Goal: Information Seeking & Learning: Understand process/instructions

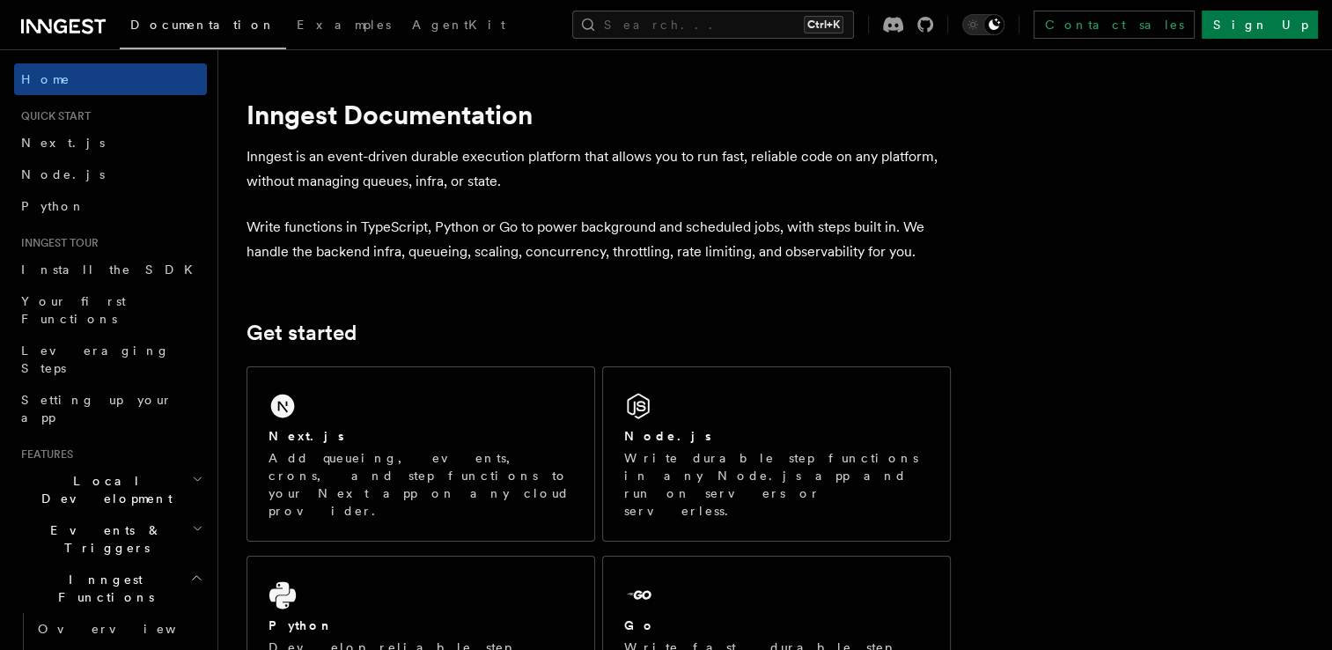
scroll to position [88, 0]
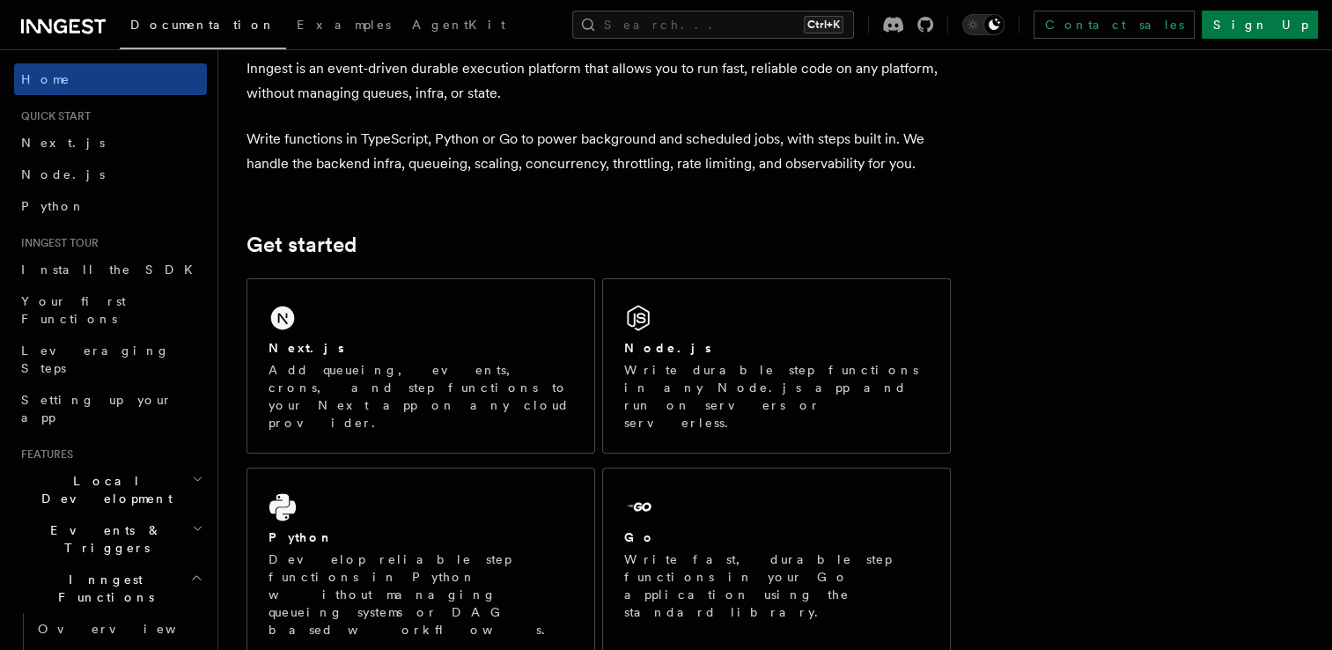
drag, startPoint x: 706, startPoint y: 309, endPoint x: 655, endPoint y: 269, distance: 64.6
click at [706, 309] on div "Node.js Write durable step functions in any Node.js app and run on servers or s…" at bounding box center [776, 365] width 347 height 173
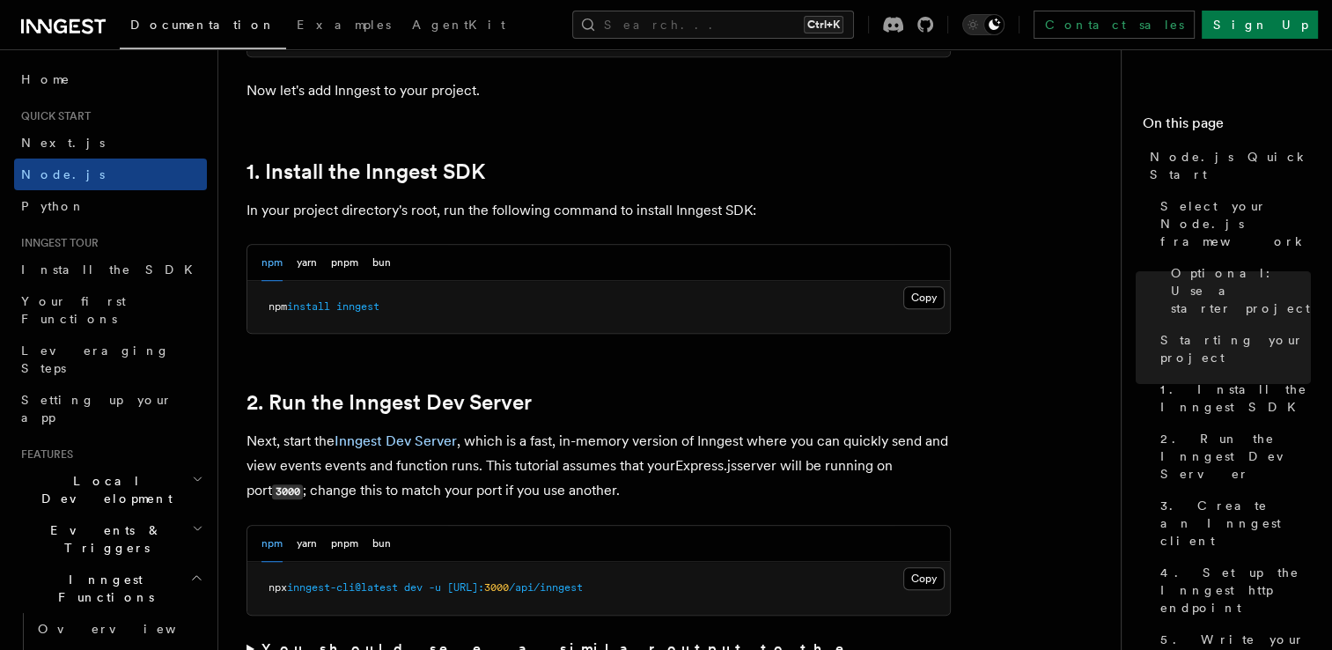
scroll to position [1057, 0]
click at [926, 292] on button "Copy Copied" at bounding box center [923, 296] width 41 height 23
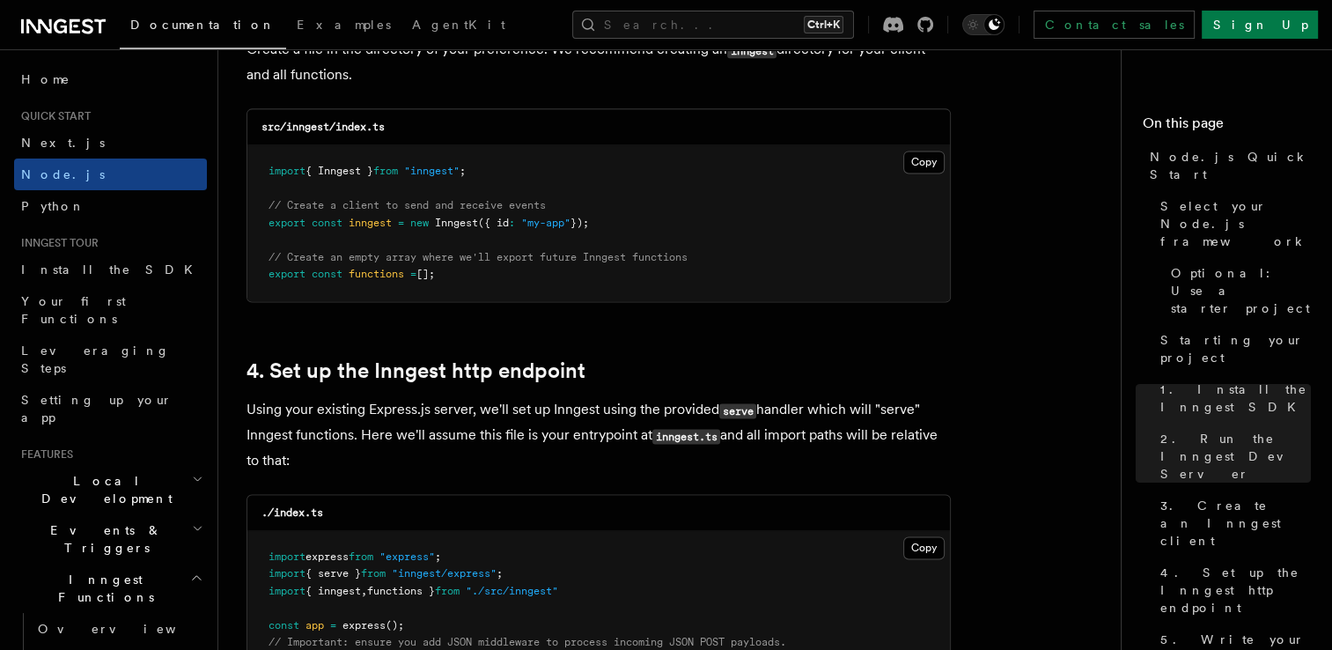
scroll to position [2289, 0]
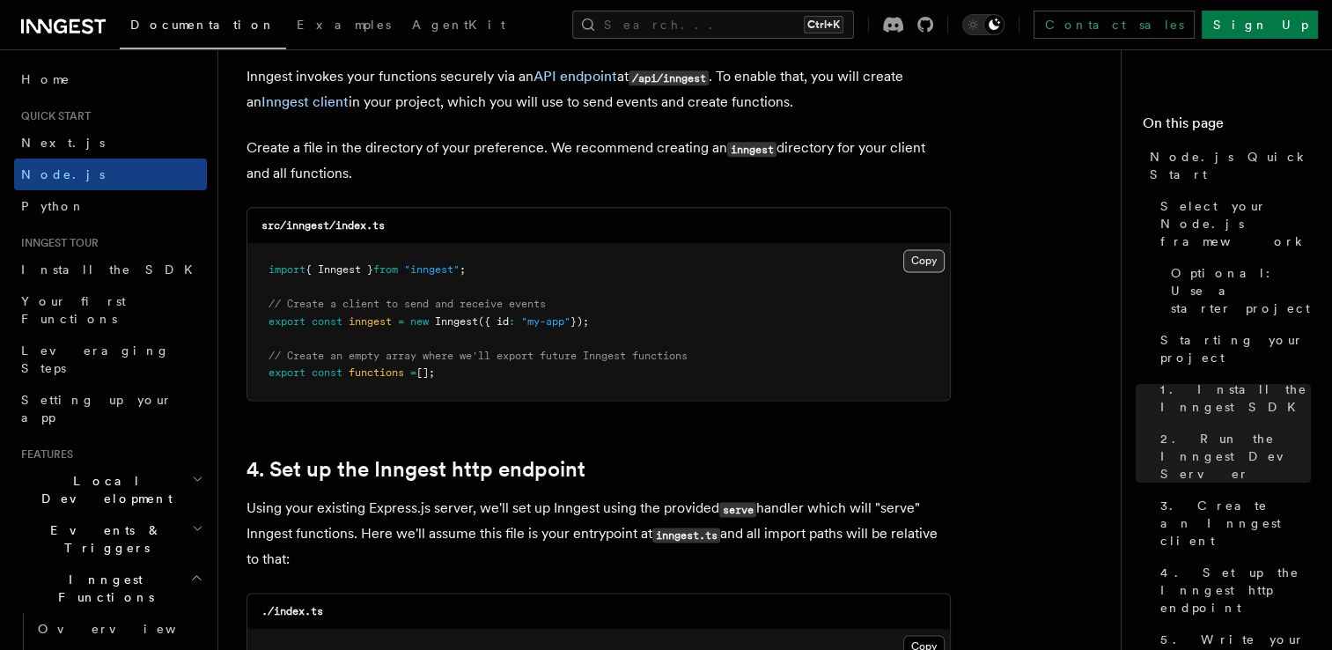
click at [910, 264] on button "Copy Copied" at bounding box center [923, 260] width 41 height 23
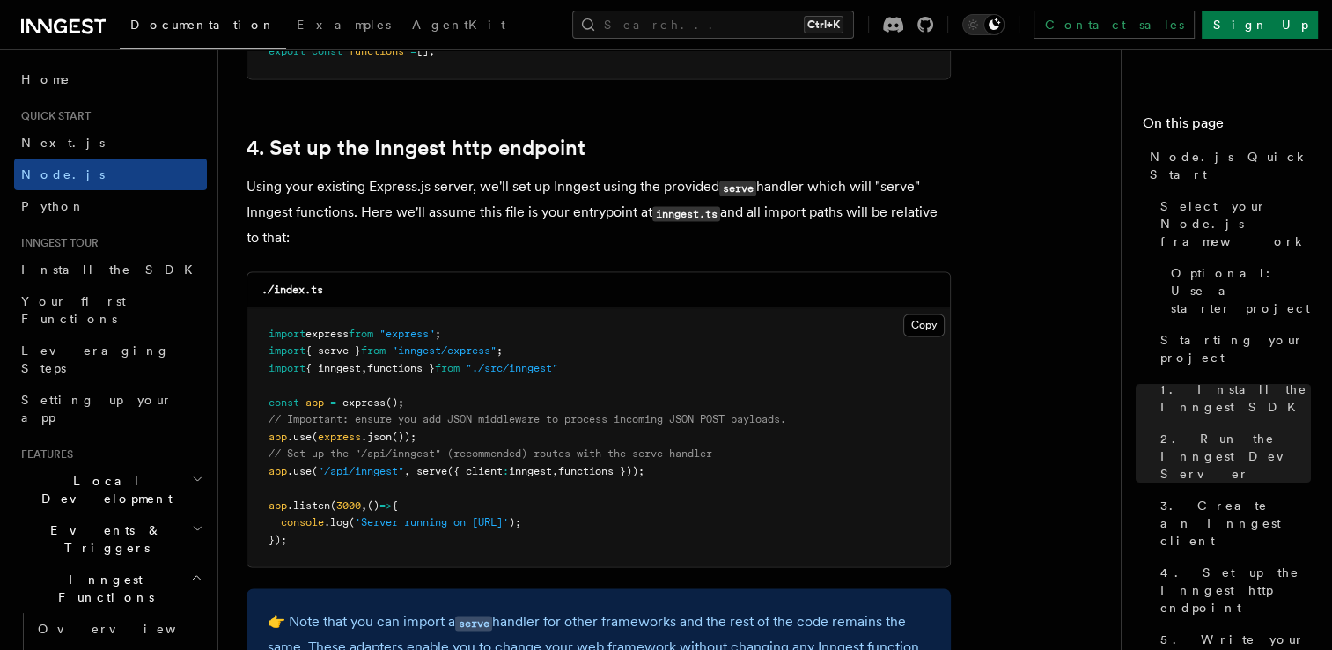
scroll to position [2642, 0]
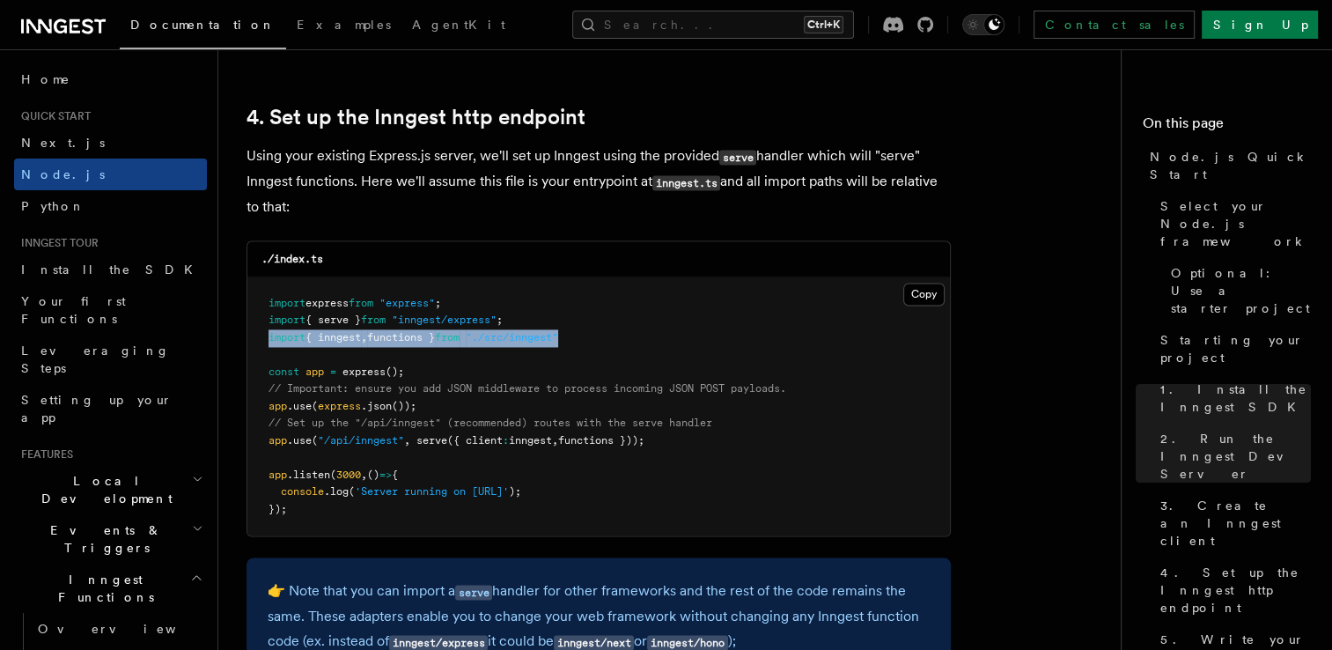
drag, startPoint x: 606, startPoint y: 343, endPoint x: 265, endPoint y: 336, distance: 340.8
click at [265, 336] on pre "import express from "express" ; import { serve } from "inngest/express" ; impor…" at bounding box center [598, 406] width 703 height 259
copy span "import { inngest , functions } from "./src/inngest""
click at [662, 333] on pre "import express from "express" ; import { serve } from "inngest/express" ; impor…" at bounding box center [598, 406] width 703 height 259
drag, startPoint x: 262, startPoint y: 440, endPoint x: 674, endPoint y: 441, distance: 412.1
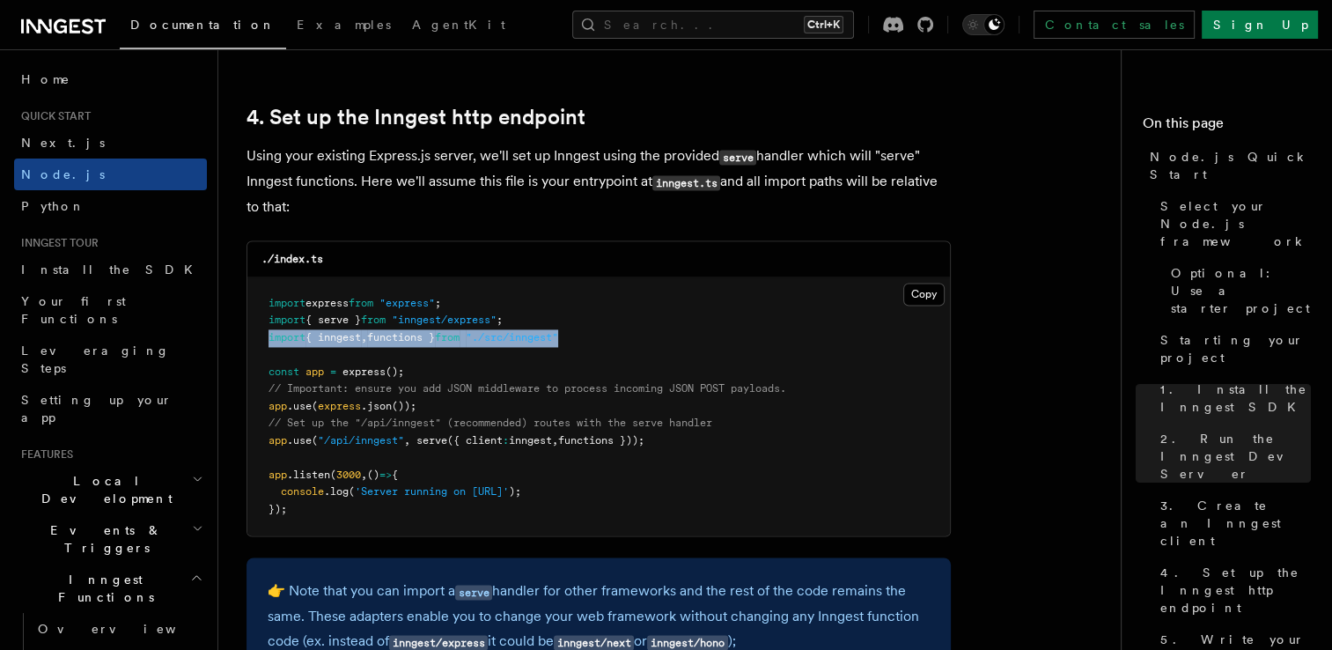
click at [674, 441] on pre "import express from "express" ; import { serve } from "inngest/express" ; impor…" at bounding box center [598, 406] width 703 height 259
copy span "app .use ( "/api/inngest" , serve ({ client : inngest , functions }));"
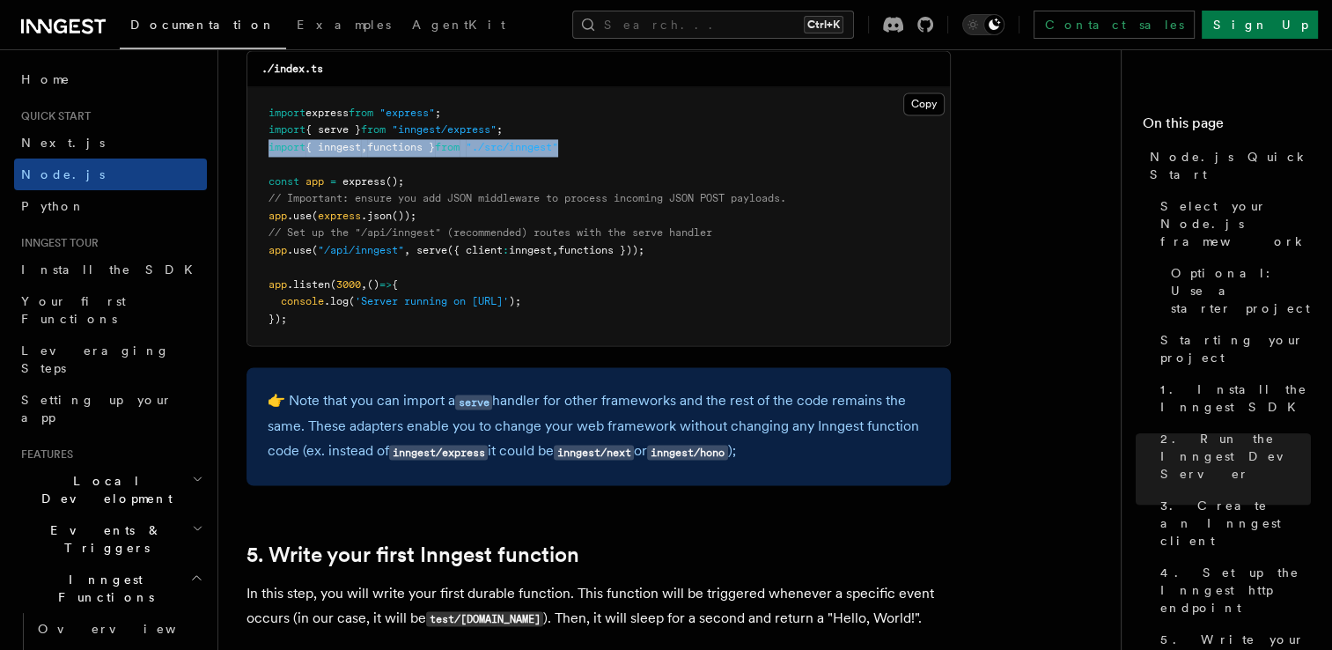
scroll to position [2853, 0]
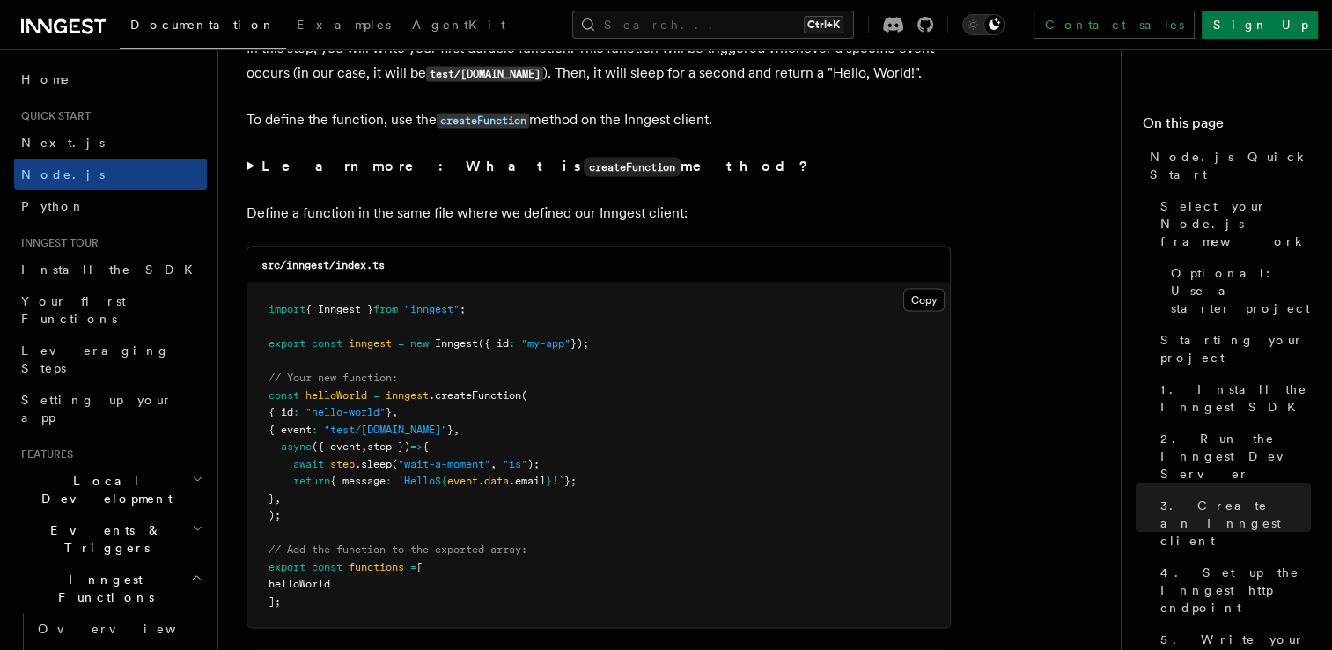
scroll to position [3381, 0]
